Goal: Task Accomplishment & Management: Use online tool/utility

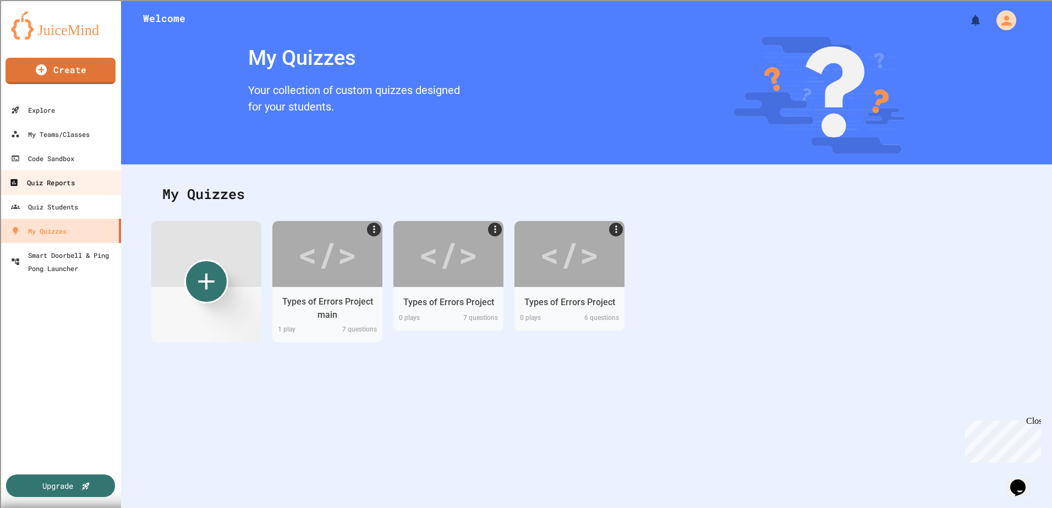
click at [81, 175] on link "Quiz Reports" at bounding box center [60, 182] width 125 height 25
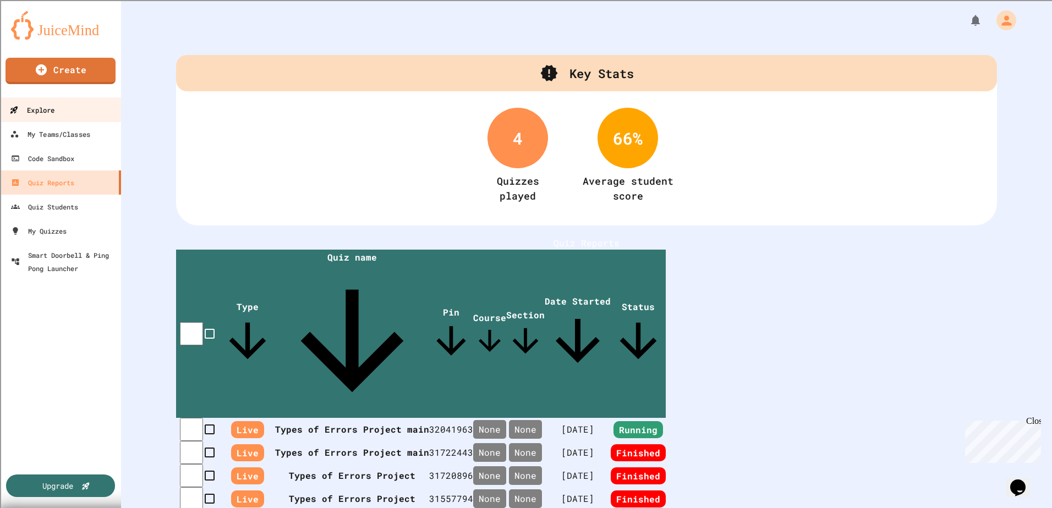
click at [67, 105] on link "Explore" at bounding box center [60, 109] width 125 height 25
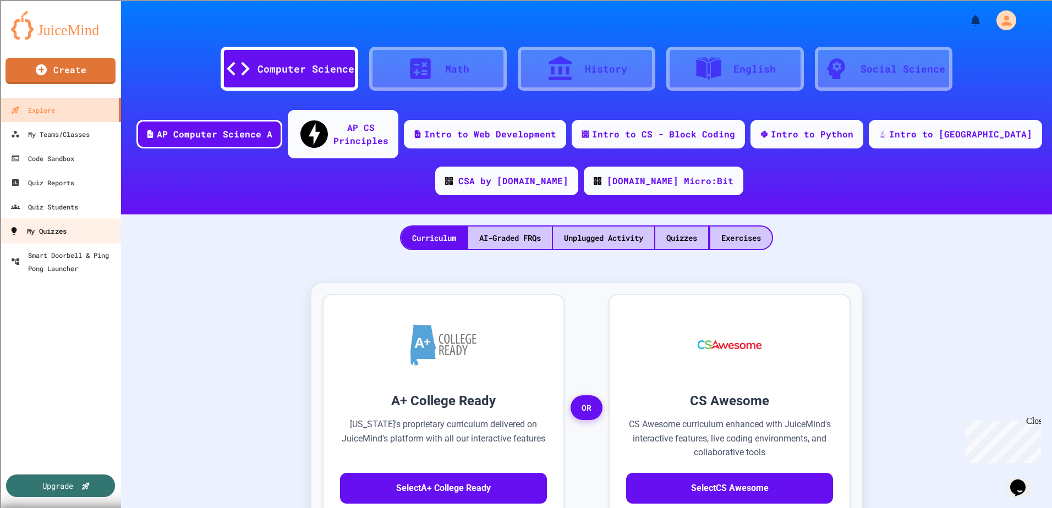
click at [77, 233] on link "My Quizzes" at bounding box center [60, 230] width 125 height 25
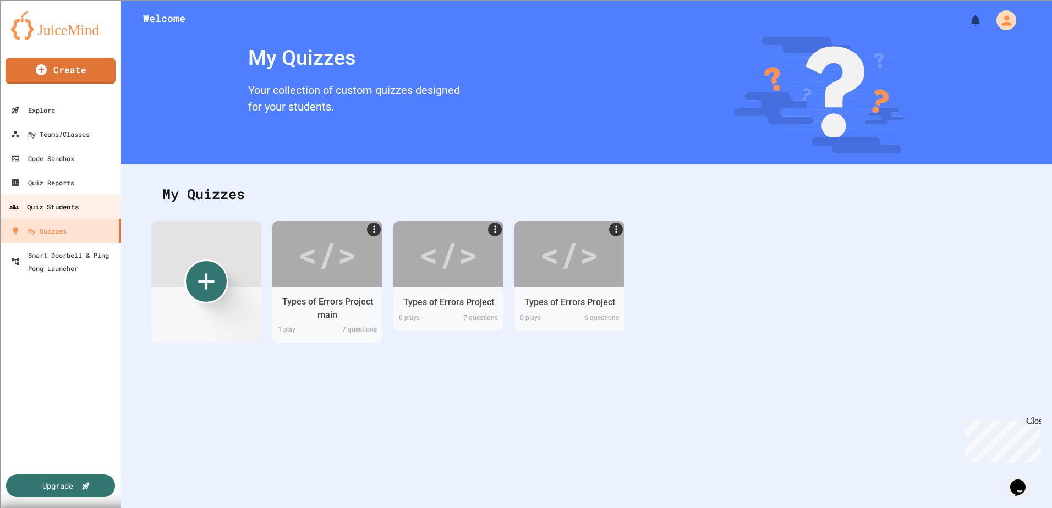
click at [70, 209] on div "Quiz Students" at bounding box center [43, 207] width 69 height 14
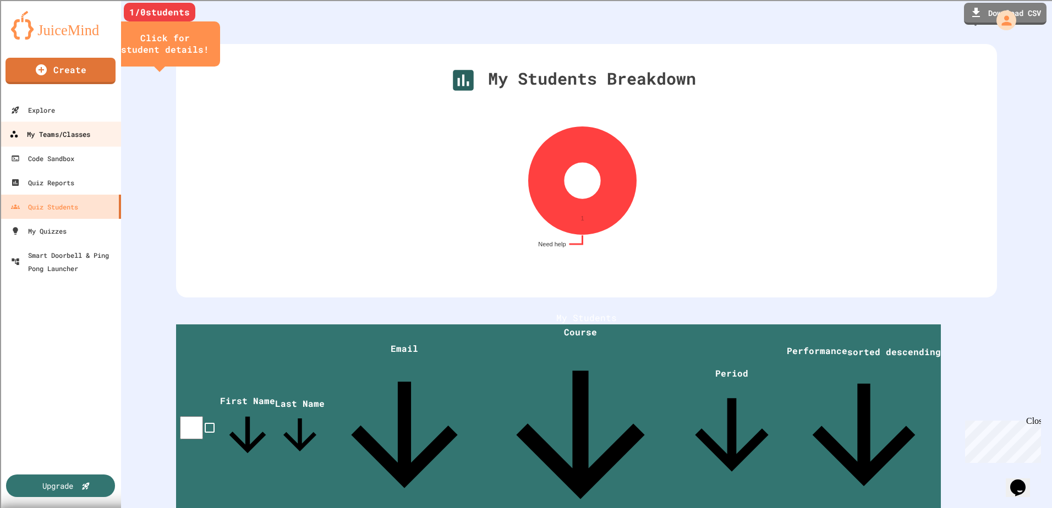
click at [83, 132] on div "My Teams/Classes" at bounding box center [49, 135] width 81 height 14
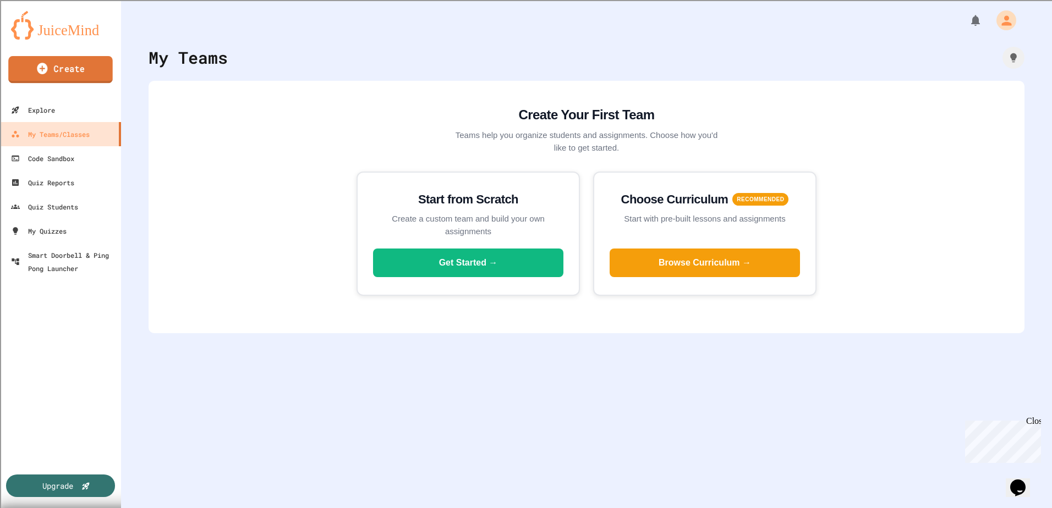
click at [55, 28] on img at bounding box center [60, 25] width 99 height 29
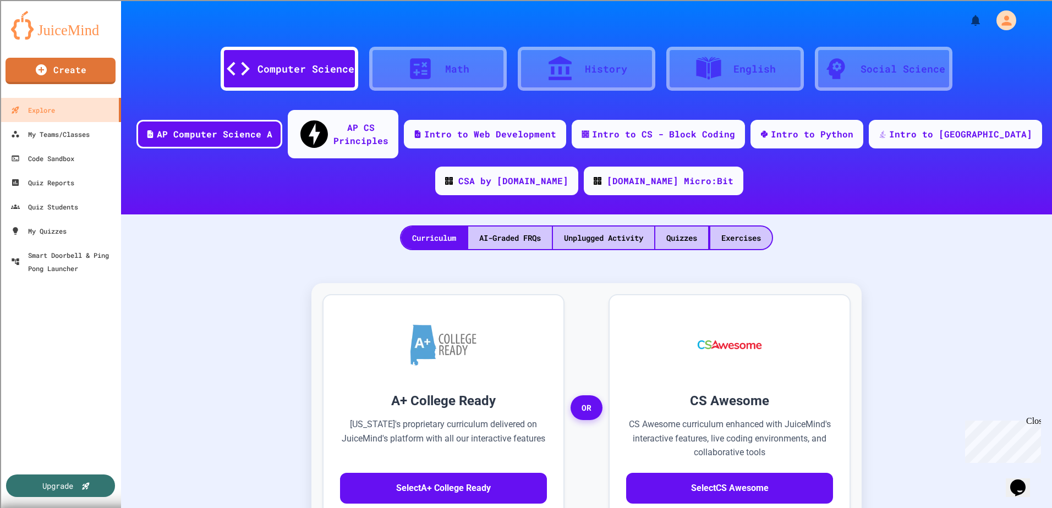
click at [55, 28] on img at bounding box center [60, 25] width 99 height 29
click at [994, 16] on button "My Account" at bounding box center [1006, 20] width 24 height 24
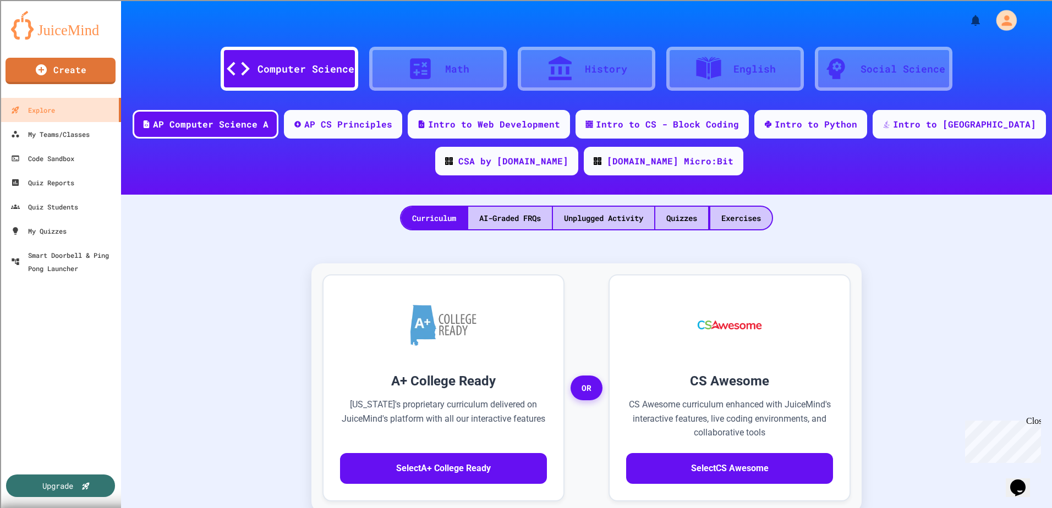
click at [1002, 22] on icon "My Account" at bounding box center [1006, 20] width 15 height 15
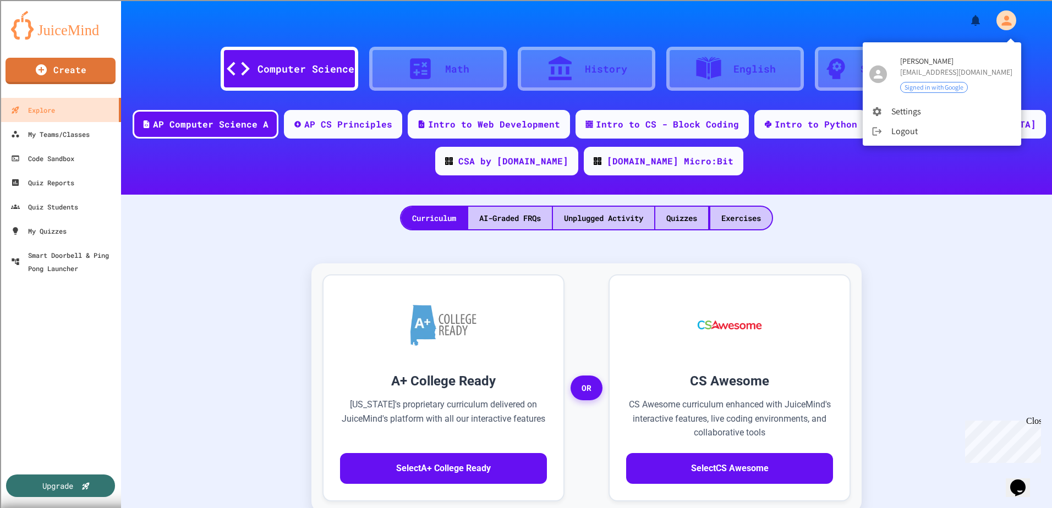
click at [883, 112] on div at bounding box center [882, 111] width 20 height 11
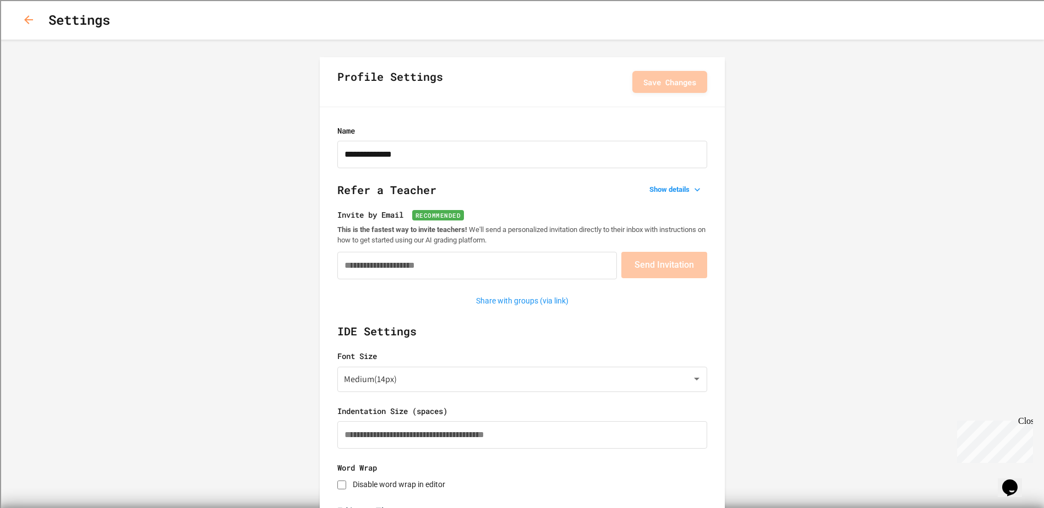
type input "**********"
click at [29, 20] on icon "button" at bounding box center [28, 19] width 9 height 9
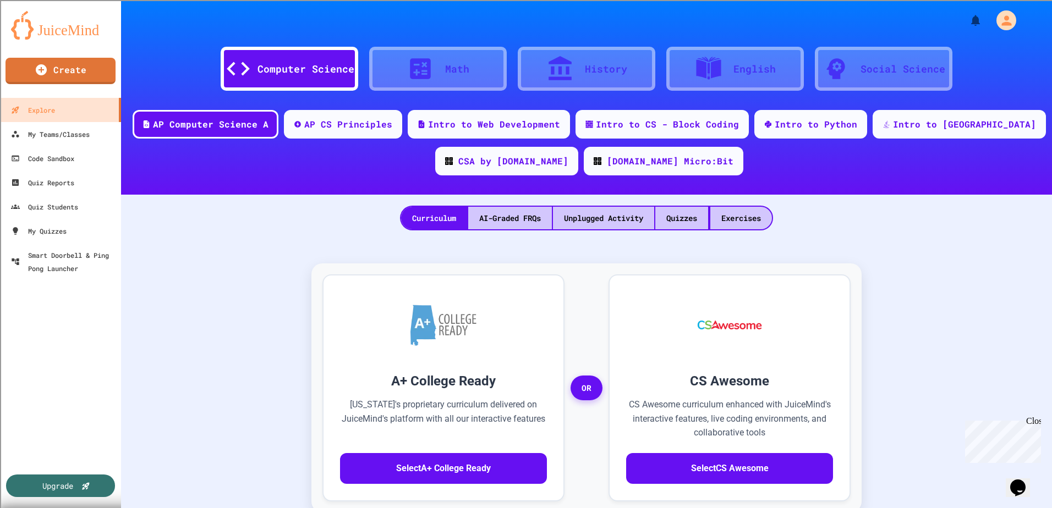
click at [1011, 14] on div at bounding box center [586, 16] width 931 height 33
click at [1008, 14] on icon "My Account" at bounding box center [1006, 20] width 15 height 15
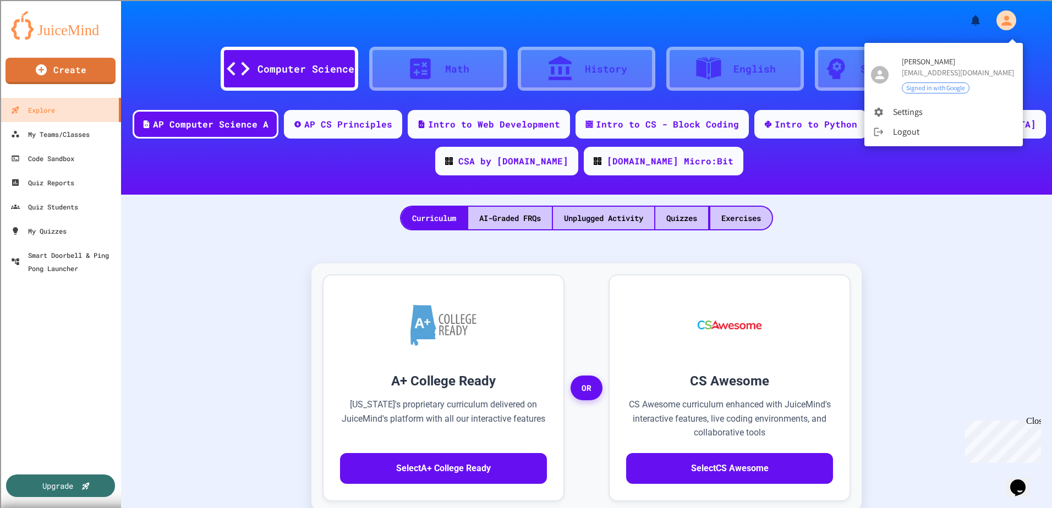
click at [894, 122] on li "Logout" at bounding box center [944, 132] width 158 height 20
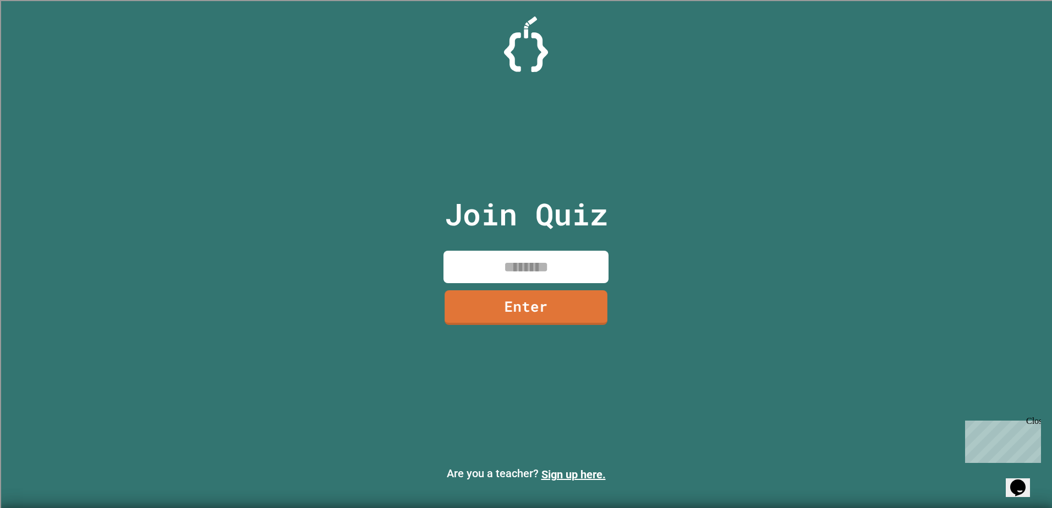
click at [554, 259] on input at bounding box center [526, 267] width 165 height 32
type input "********"
click at [552, 324] on div "Join Quiz ******** Enter" at bounding box center [526, 254] width 185 height 453
click at [551, 301] on link "Enter" at bounding box center [525, 306] width 167 height 36
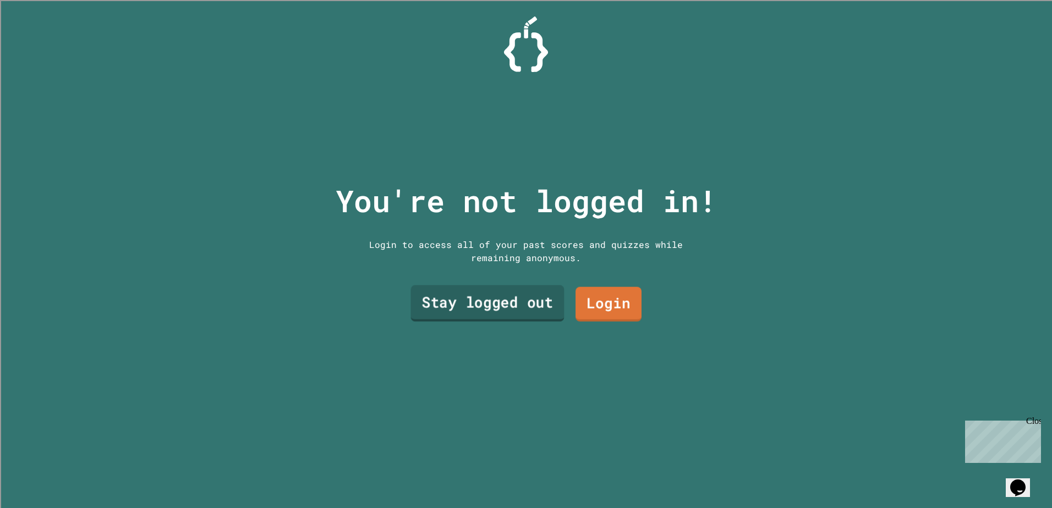
click at [479, 297] on link "Stay logged out" at bounding box center [488, 303] width 154 height 36
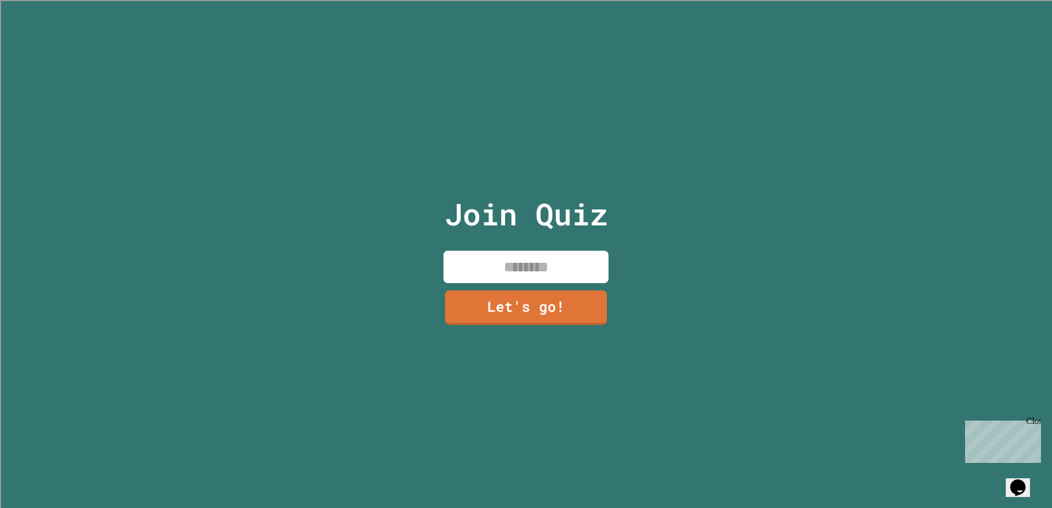
drag, startPoint x: 539, startPoint y: 261, endPoint x: 807, endPoint y: 249, distance: 267.7
click at [537, 261] on input at bounding box center [526, 267] width 165 height 32
type input "*****"
drag, startPoint x: 980, startPoint y: 270, endPoint x: 524, endPoint y: 303, distance: 456.3
click at [953, 279] on div "Join Quiz ***** Let's go!" at bounding box center [526, 254] width 1052 height 508
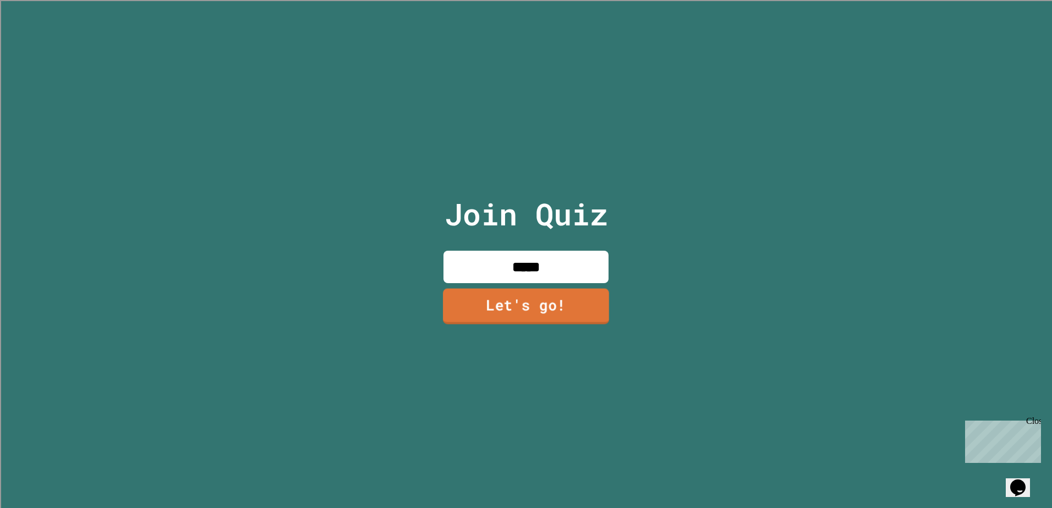
click at [536, 302] on link "Let's go!" at bounding box center [526, 307] width 166 height 36
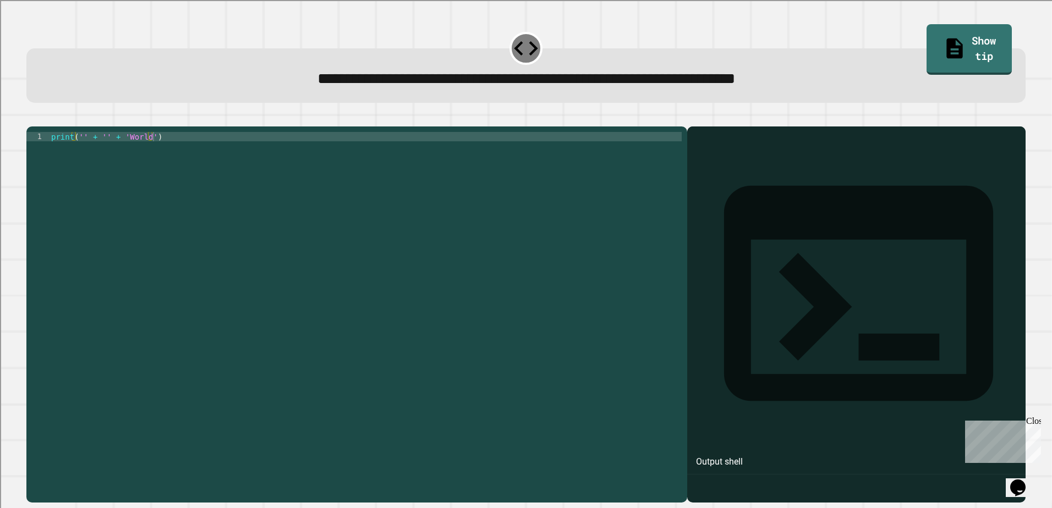
click at [117, 150] on div "print ( '' + '' + 'World' )" at bounding box center [365, 305] width 633 height 346
click at [97, 156] on div "print ( '' + '' 'World' )" at bounding box center [365, 305] width 633 height 346
click at [80, 151] on div "print ( '' + '' 'World' )" at bounding box center [365, 305] width 633 height 346
click at [104, 150] on div "print ( 'Hello' World ')" at bounding box center [365, 305] width 633 height 346
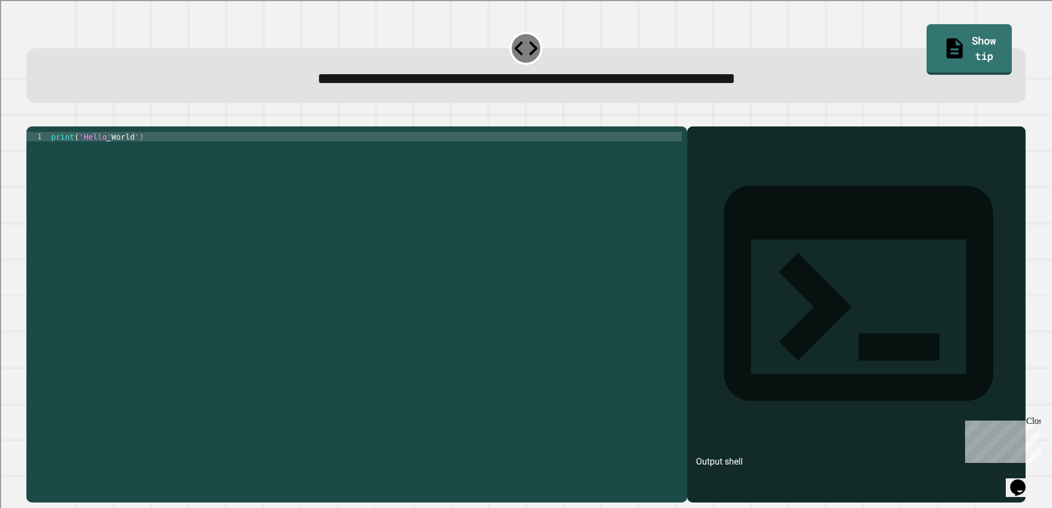
click at [107, 149] on div "print ( 'Hello' World ')" at bounding box center [365, 305] width 633 height 346
click at [107, 151] on div "print ( 'Hello' World ')" at bounding box center [365, 305] width 633 height 346
click at [103, 149] on div "print ( 'Hello' World ')" at bounding box center [365, 305] width 633 height 346
type textarea "**********"
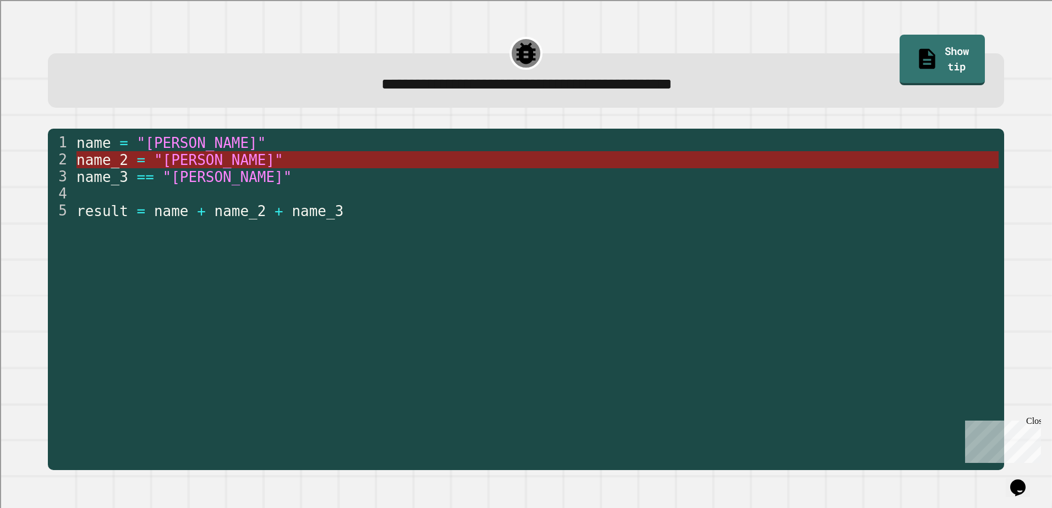
click at [177, 158] on span ""Beth"" at bounding box center [218, 160] width 129 height 17
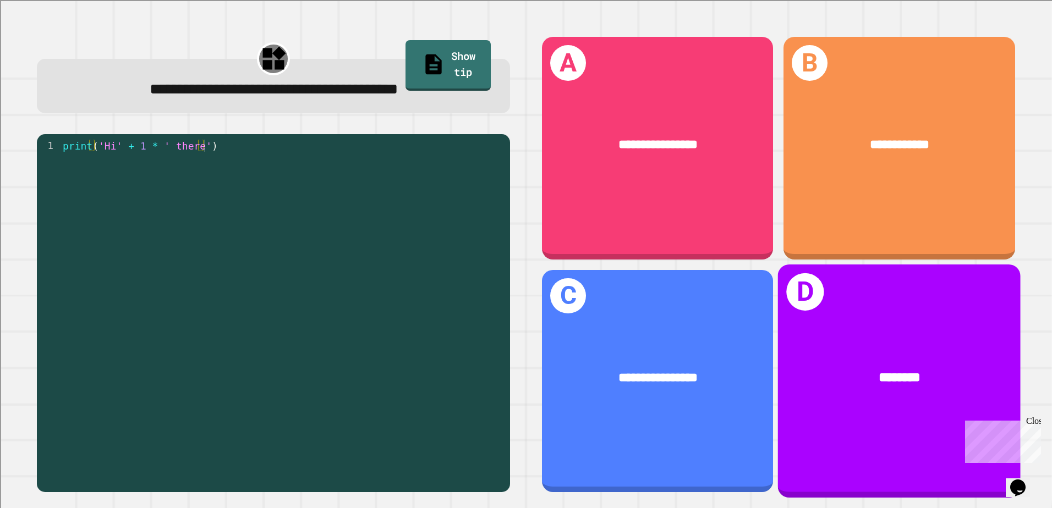
click at [840, 368] on div "********" at bounding box center [899, 378] width 189 height 20
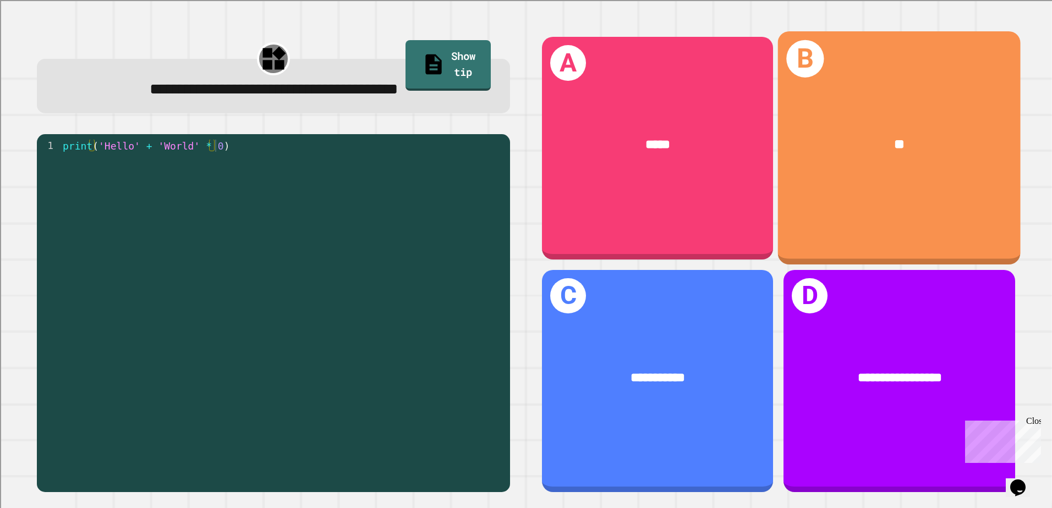
click at [619, 112] on div "*****" at bounding box center [657, 146] width 231 height 70
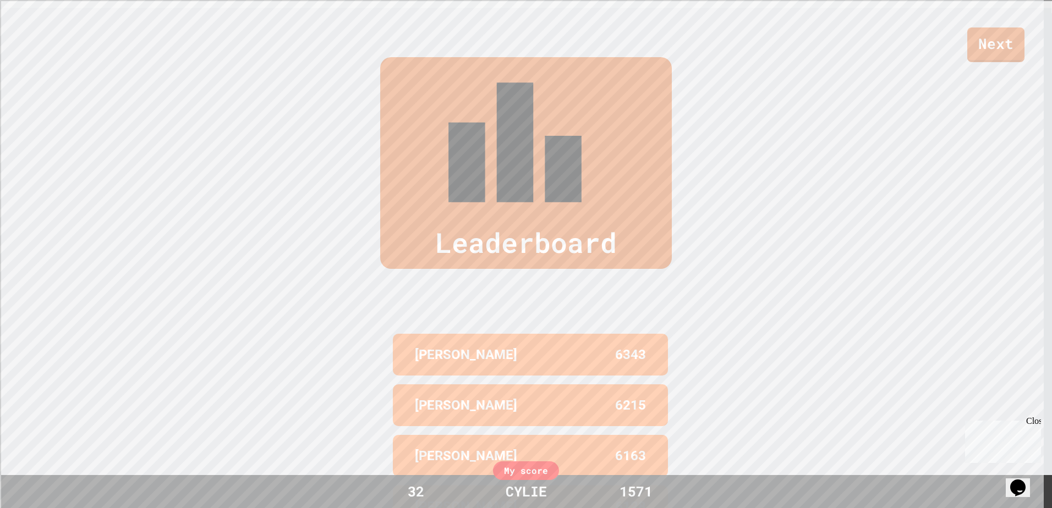
scroll to position [275, 0]
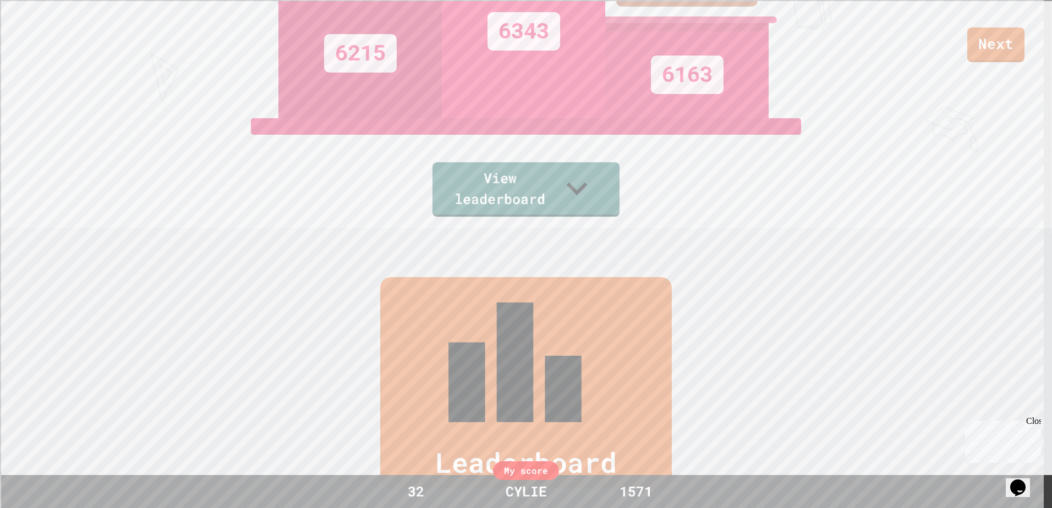
click at [556, 161] on div "View leaderboard" at bounding box center [526, 167] width 187 height 99
click at [559, 180] on link "View leaderboard" at bounding box center [526, 188] width 172 height 57
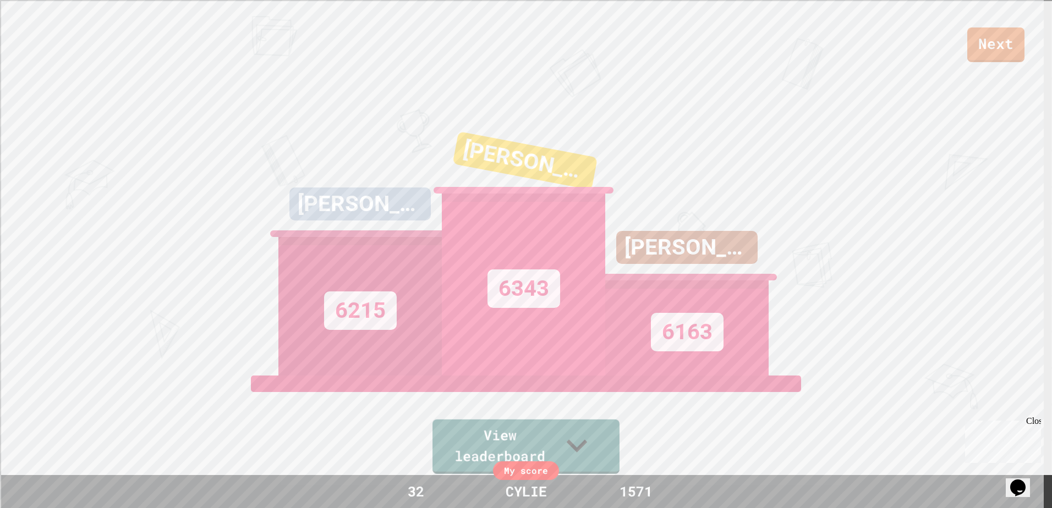
scroll to position [0, 0]
